Goal: Find specific page/section: Find specific page/section

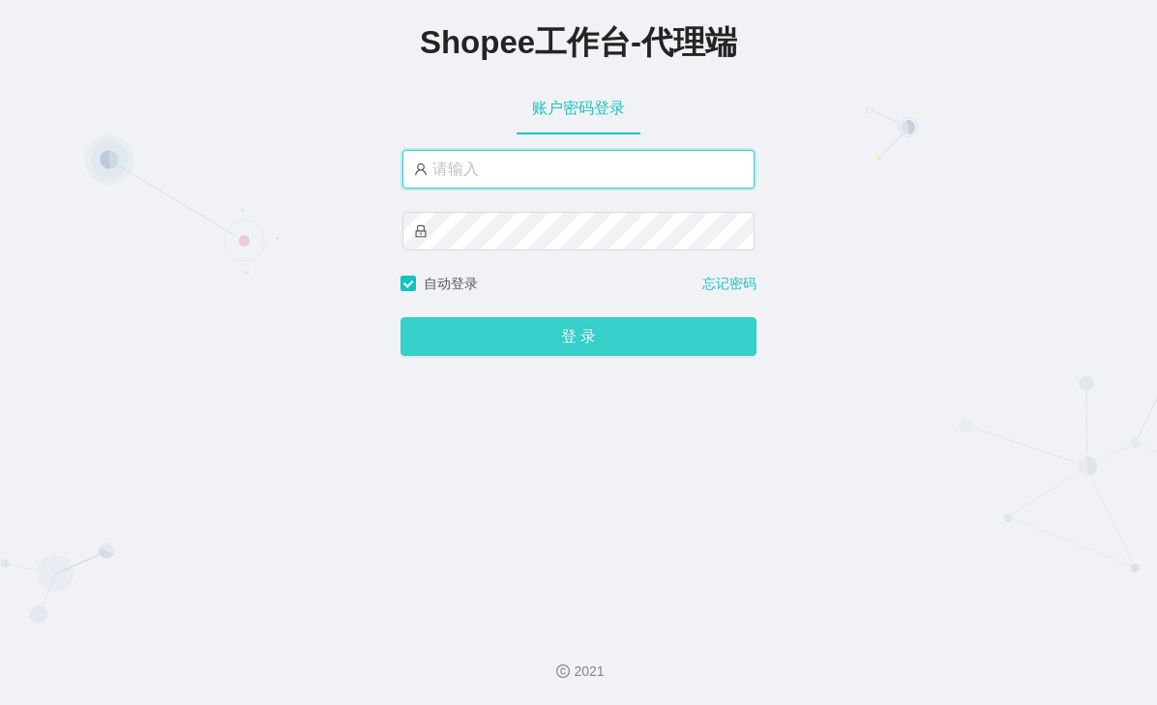
type input "yn01"
click at [549, 338] on button "登 录" at bounding box center [578, 336] width 356 height 39
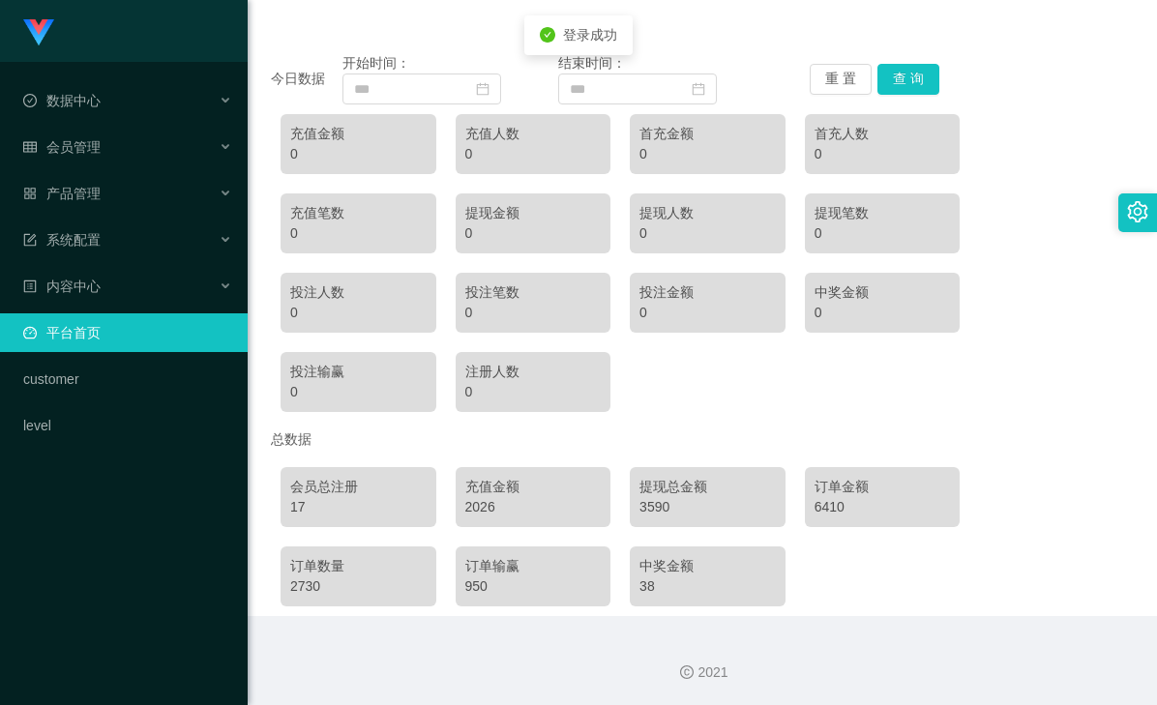
scroll to position [194, 0]
click at [475, 506] on div "2026" at bounding box center [533, 506] width 136 height 20
click at [653, 507] on div "3590" at bounding box center [707, 506] width 136 height 20
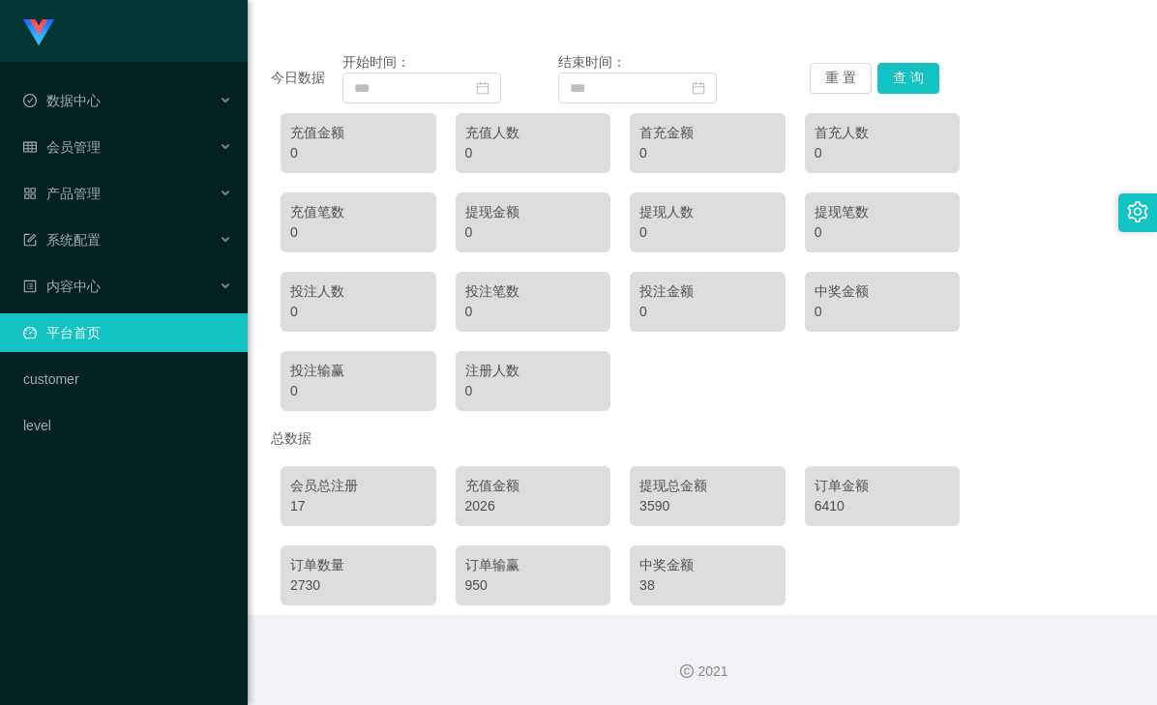
click at [835, 508] on div "6410" at bounding box center [882, 506] width 136 height 20
click at [823, 508] on div "6410" at bounding box center [882, 506] width 136 height 20
click at [659, 507] on div "3590" at bounding box center [707, 506] width 136 height 20
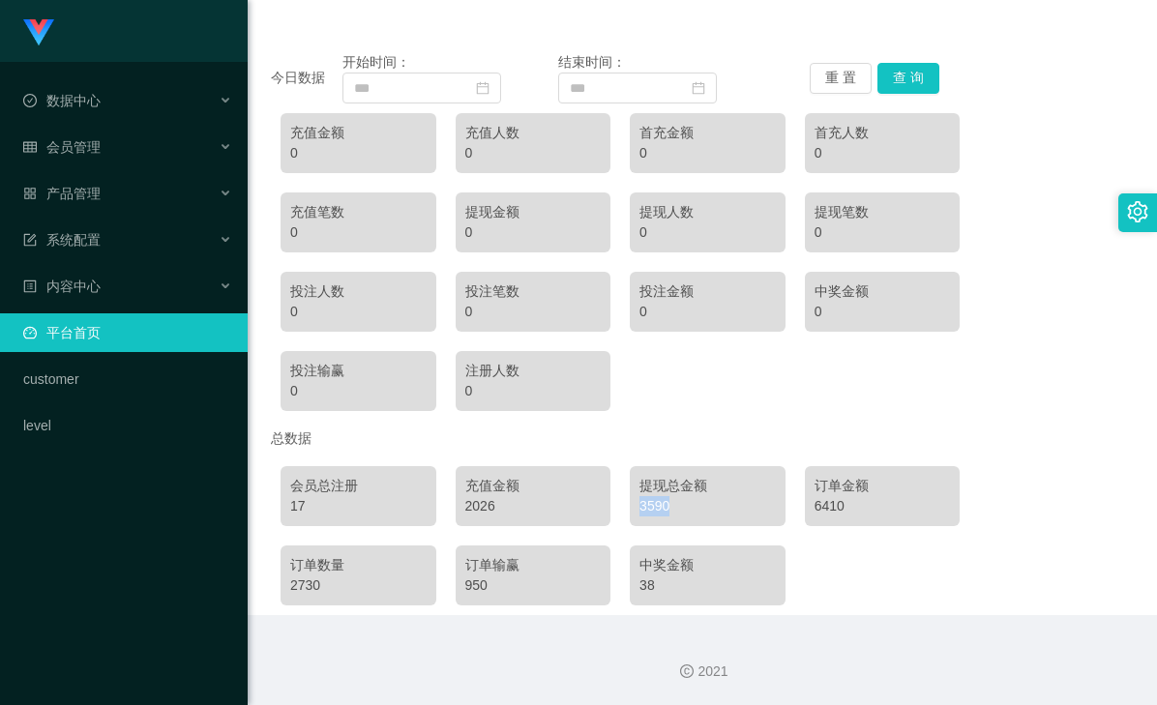
click at [659, 507] on div "3590" at bounding box center [707, 506] width 136 height 20
click at [486, 504] on div "2026" at bounding box center [533, 506] width 136 height 20
click at [129, 204] on div "产品管理" at bounding box center [124, 193] width 248 height 39
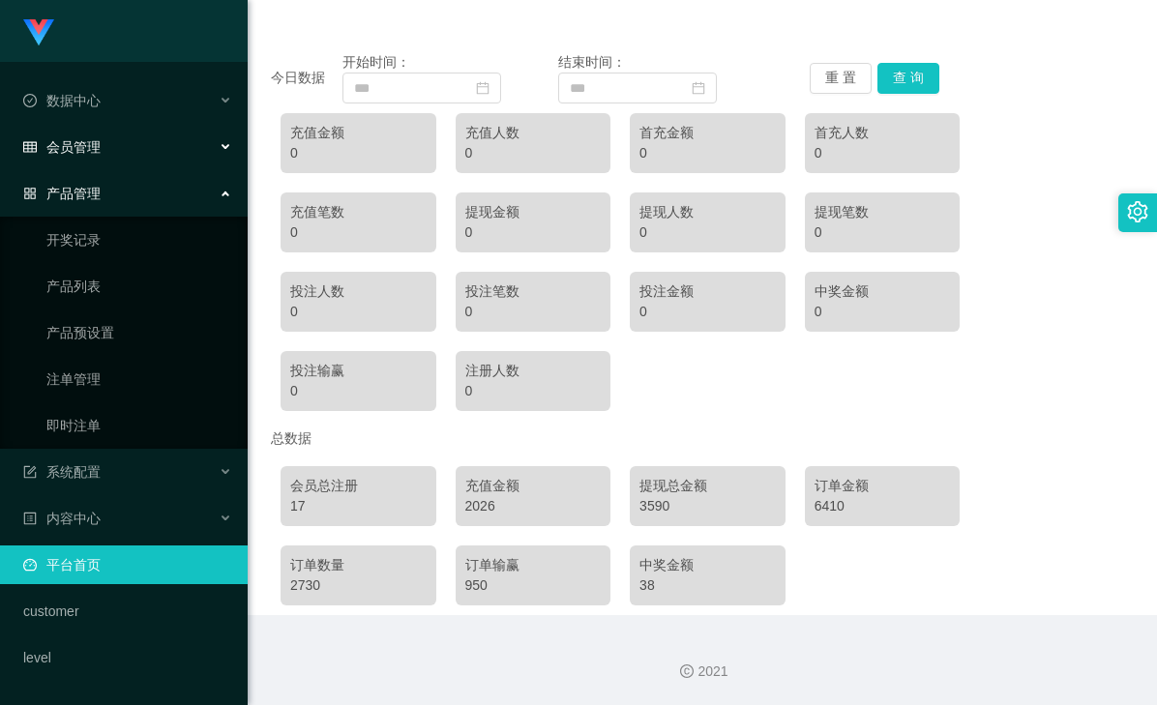
click at [136, 153] on div "会员管理" at bounding box center [124, 147] width 248 height 39
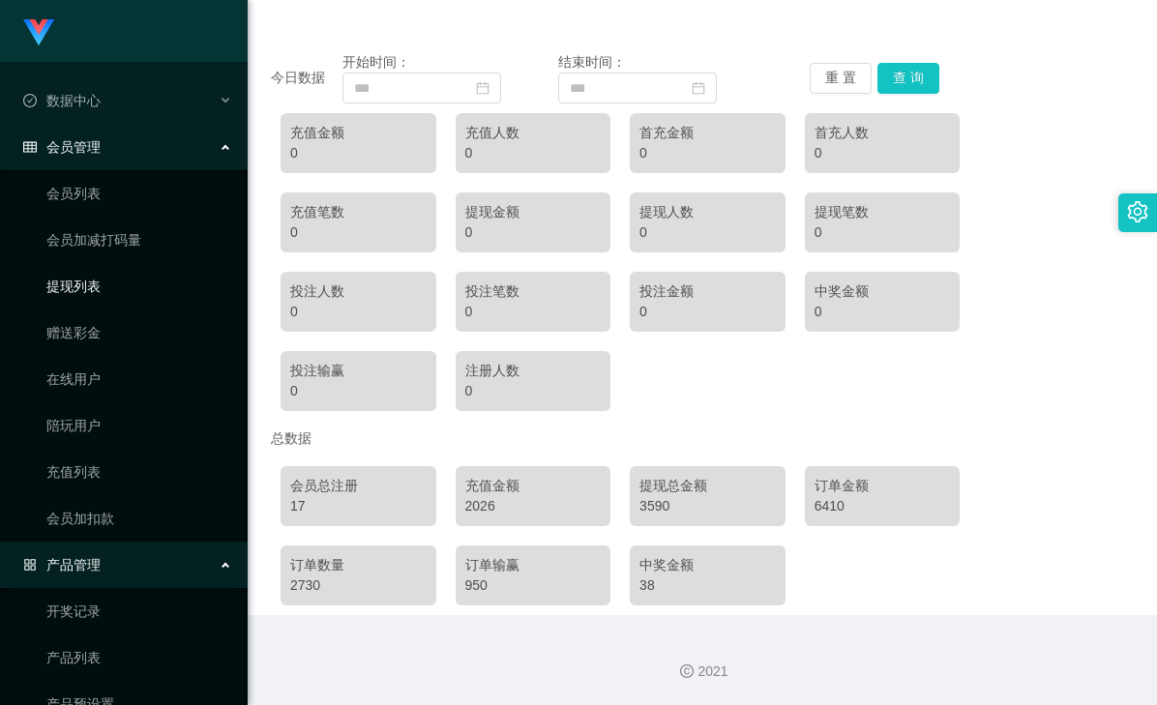
click at [90, 289] on link "提现列表" at bounding box center [139, 286] width 186 height 39
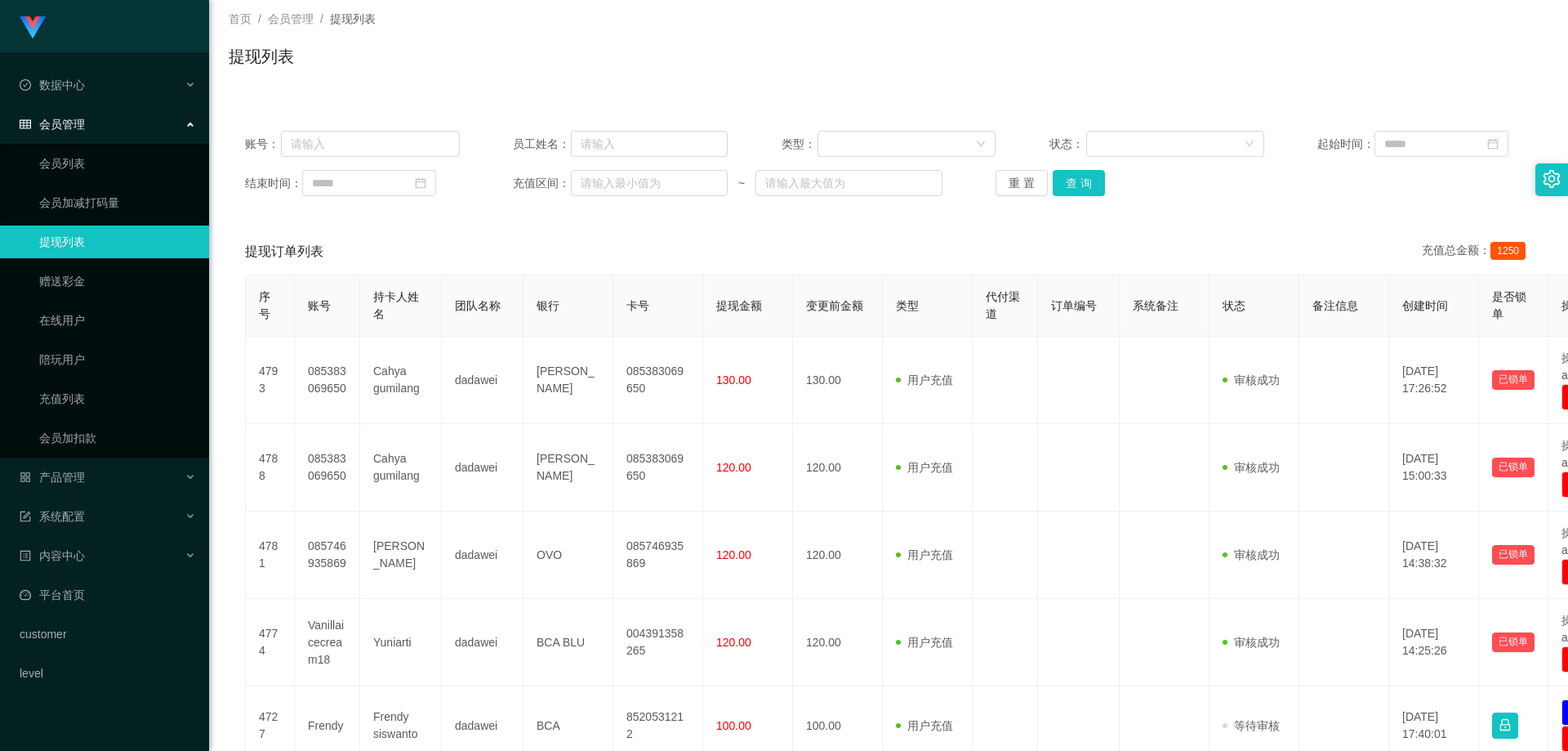
scroll to position [666, 0]
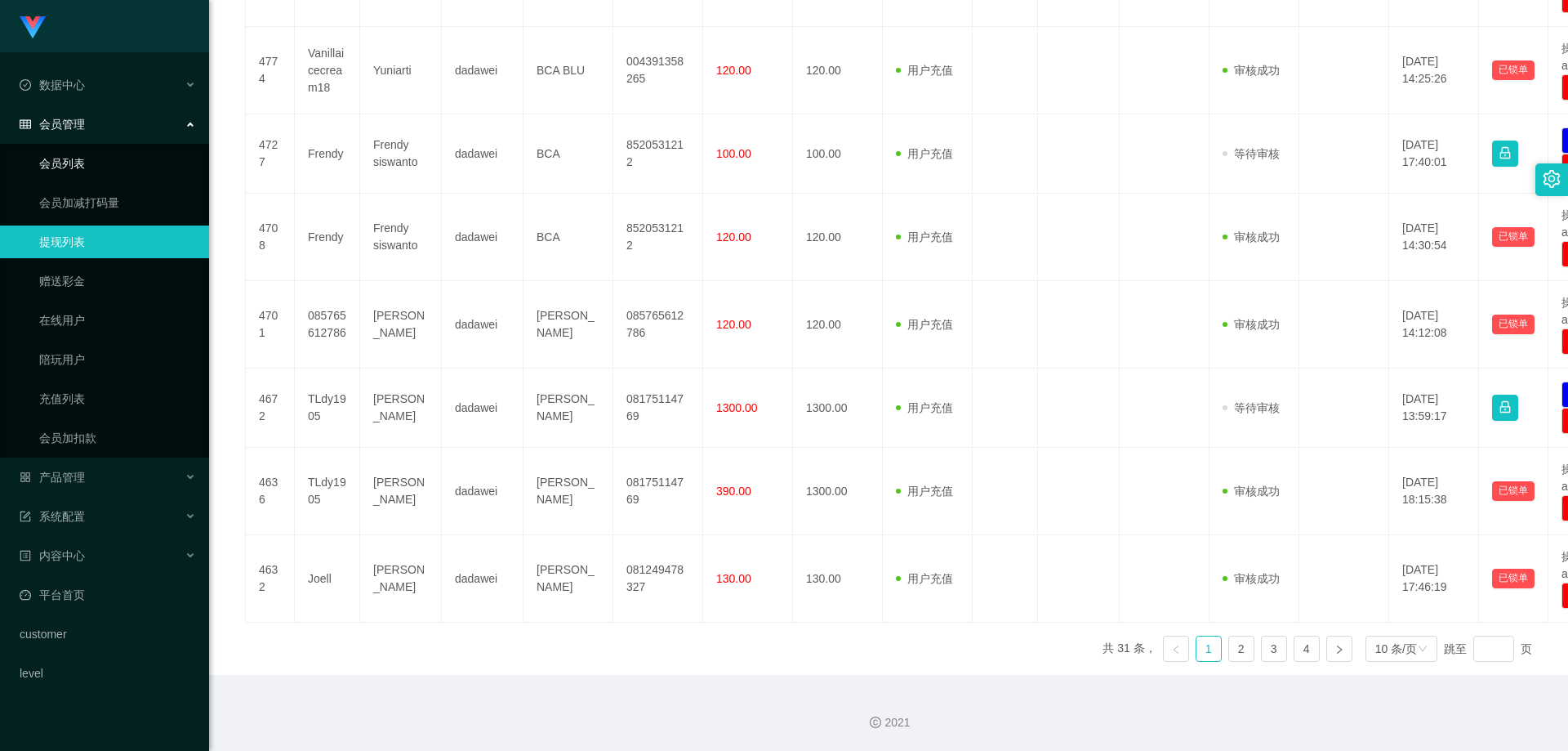
click at [103, 161] on link "会员列表" at bounding box center [117, 163] width 157 height 33
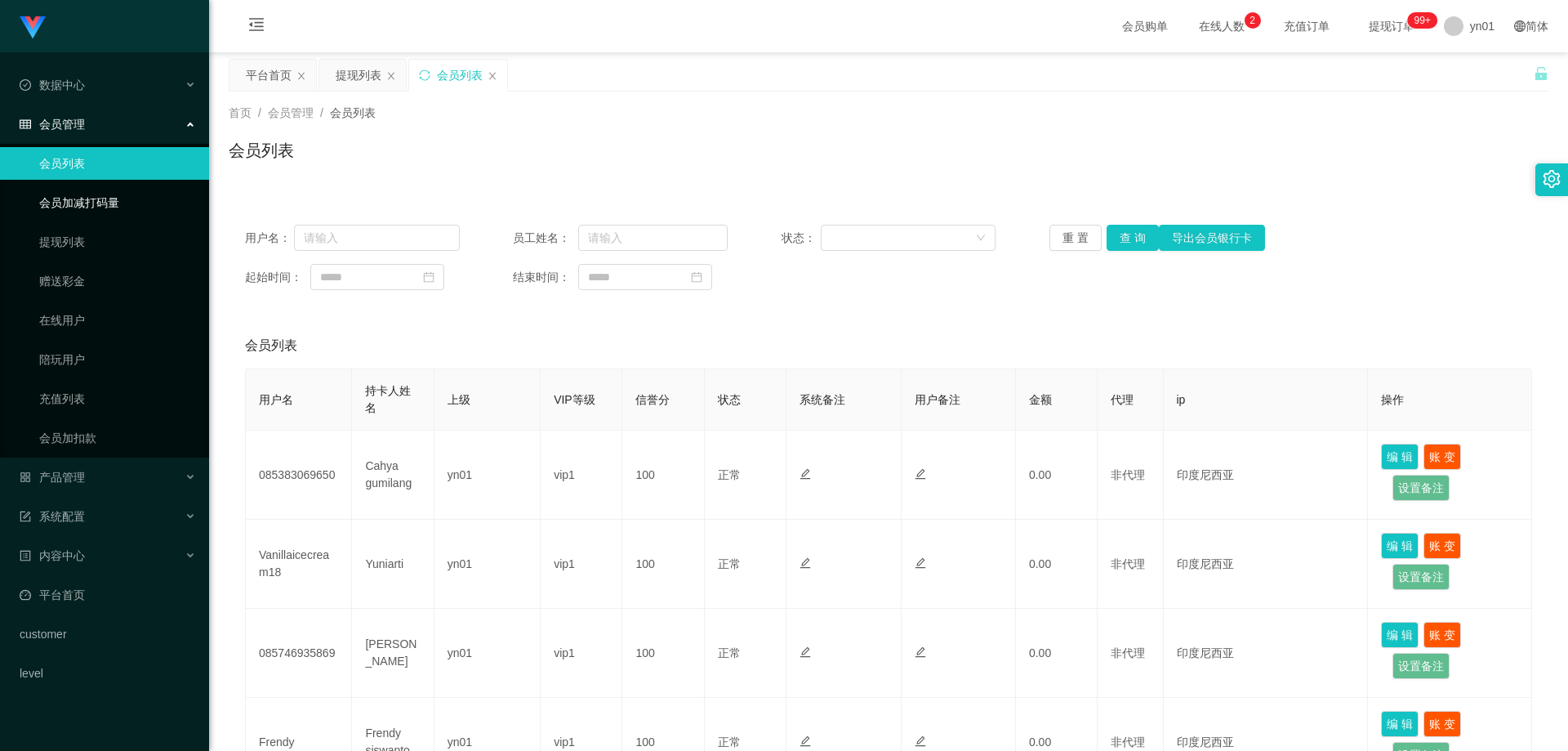
click at [118, 197] on link "会员加减打码量" at bounding box center [117, 202] width 157 height 33
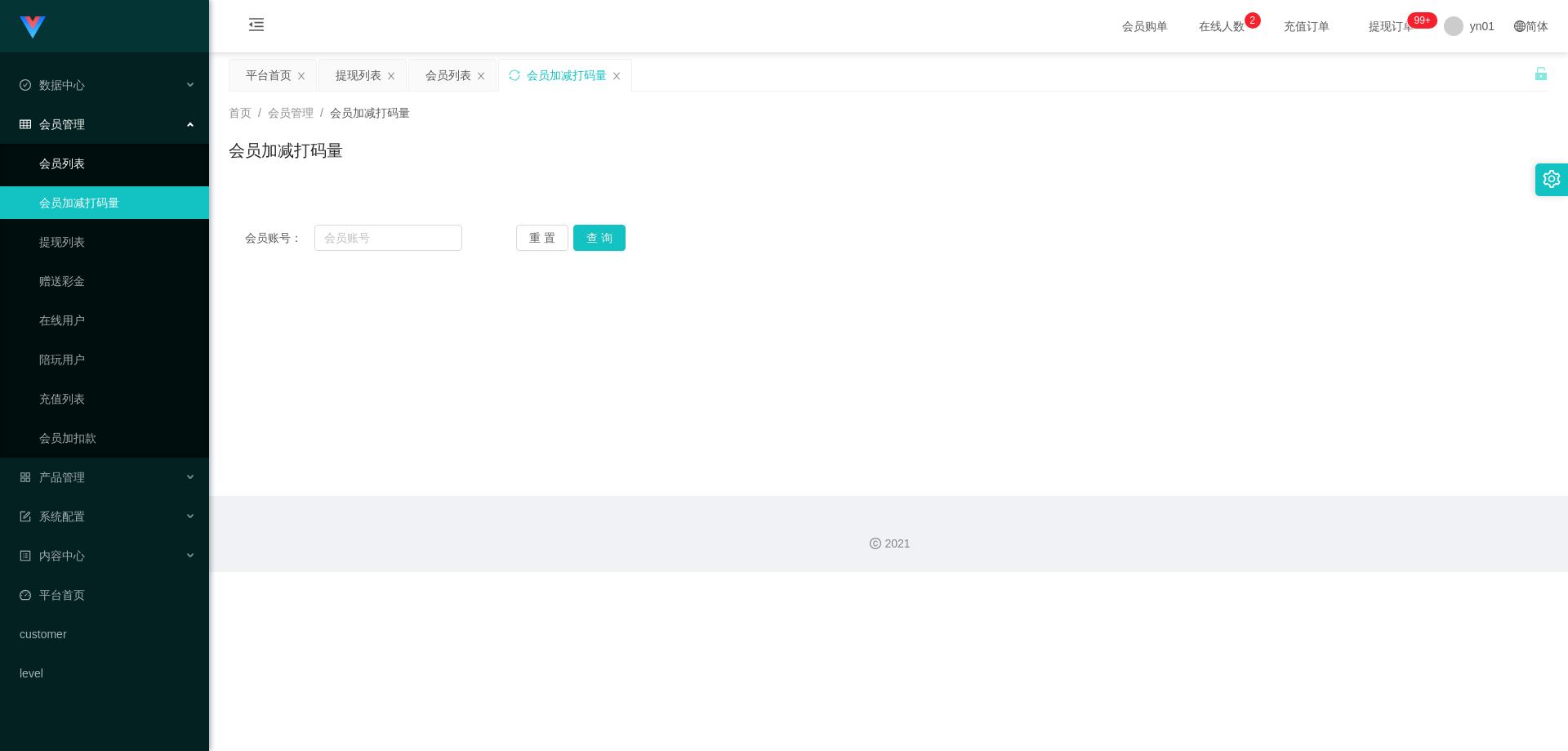
click at [100, 157] on link "会员列表" at bounding box center [117, 163] width 157 height 33
